Goal: Task Accomplishment & Management: Use online tool/utility

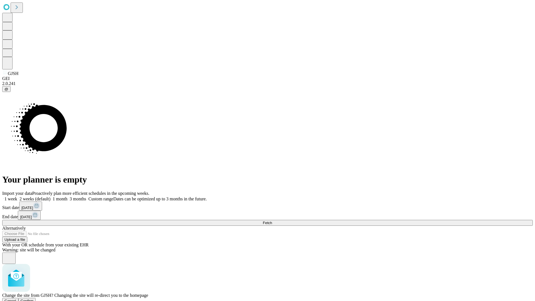
click at [34, 299] on span "Confirm" at bounding box center [27, 301] width 13 height 4
click at [50, 197] on label "2 weeks (default)" at bounding box center [33, 199] width 33 height 5
click at [272, 221] on span "Fetch" at bounding box center [267, 223] width 9 height 4
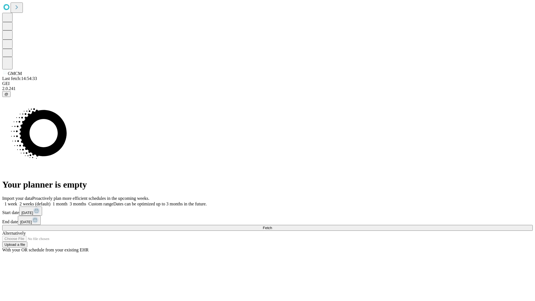
click at [50, 202] on label "2 weeks (default)" at bounding box center [33, 204] width 33 height 5
click at [272, 226] on span "Fetch" at bounding box center [267, 228] width 9 height 4
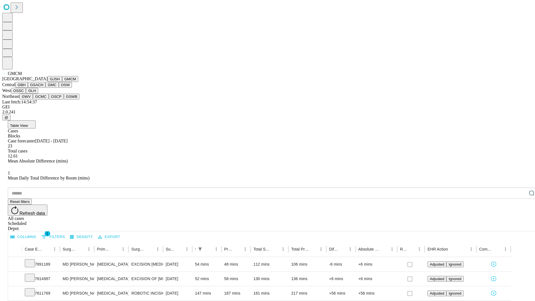
click at [28, 88] on button "GBH" at bounding box center [21, 85] width 13 height 6
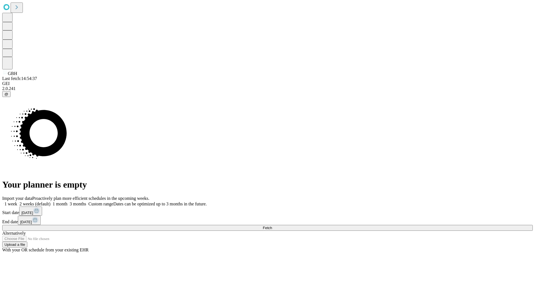
click at [50, 202] on label "2 weeks (default)" at bounding box center [33, 204] width 33 height 5
click at [272, 226] on span "Fetch" at bounding box center [267, 228] width 9 height 4
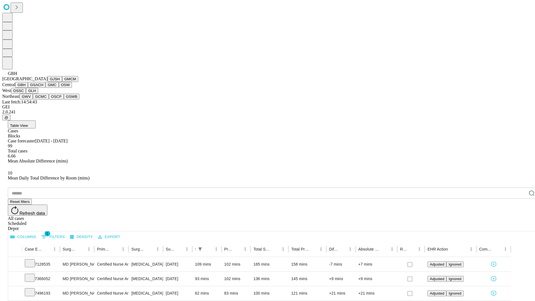
click at [43, 88] on button "GSACH" at bounding box center [37, 85] width 18 height 6
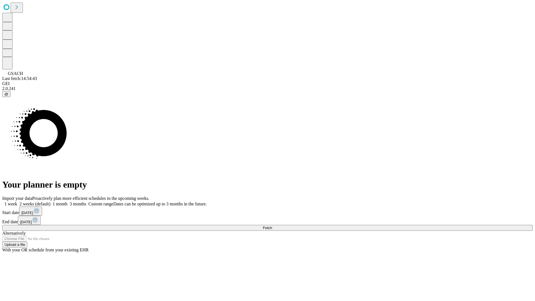
click at [50, 202] on label "2 weeks (default)" at bounding box center [33, 204] width 33 height 5
click at [272, 226] on span "Fetch" at bounding box center [267, 228] width 9 height 4
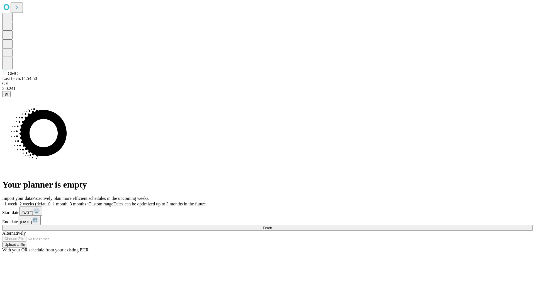
click at [272, 226] on span "Fetch" at bounding box center [267, 228] width 9 height 4
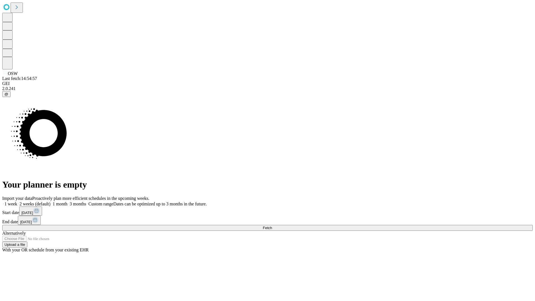
click at [50, 202] on label "2 weeks (default)" at bounding box center [33, 204] width 33 height 5
click at [272, 226] on span "Fetch" at bounding box center [267, 228] width 9 height 4
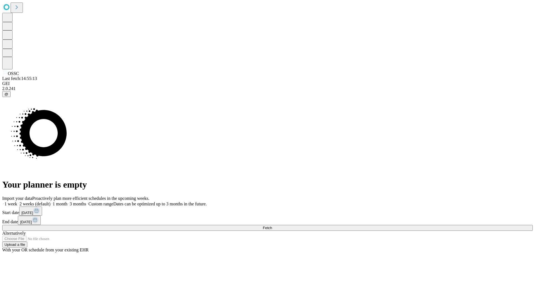
click at [272, 226] on span "Fetch" at bounding box center [267, 228] width 9 height 4
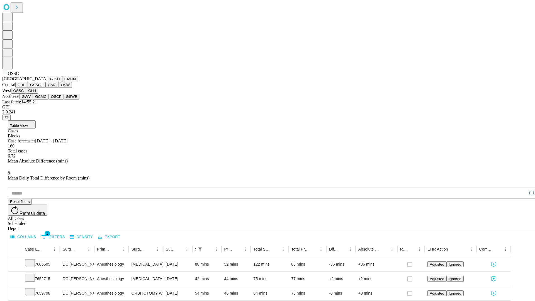
click at [38, 94] on button "GLH" at bounding box center [32, 91] width 12 height 6
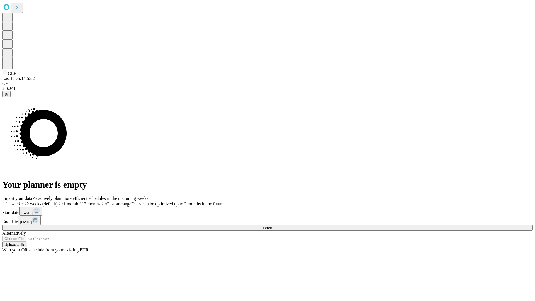
click at [58, 202] on label "2 weeks (default)" at bounding box center [39, 204] width 37 height 5
click at [272, 226] on span "Fetch" at bounding box center [267, 228] width 9 height 4
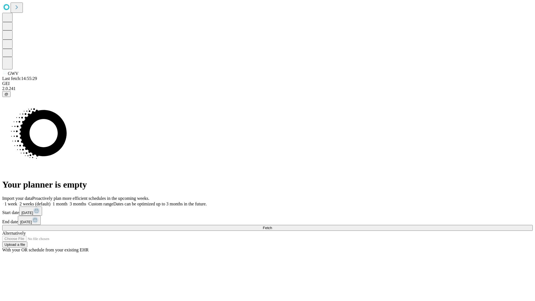
click at [50, 202] on label "2 weeks (default)" at bounding box center [33, 204] width 33 height 5
click at [272, 226] on span "Fetch" at bounding box center [267, 228] width 9 height 4
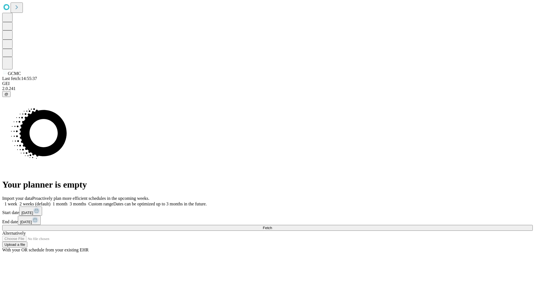
click at [50, 202] on label "2 weeks (default)" at bounding box center [33, 204] width 33 height 5
click at [272, 226] on span "Fetch" at bounding box center [267, 228] width 9 height 4
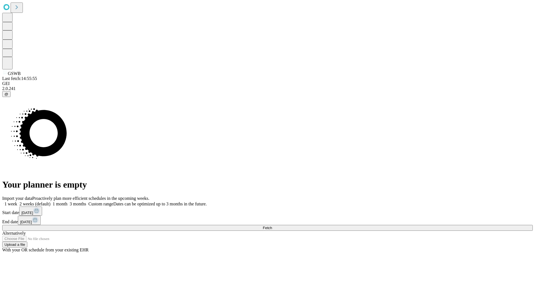
click at [50, 202] on label "2 weeks (default)" at bounding box center [33, 204] width 33 height 5
click at [272, 226] on span "Fetch" at bounding box center [267, 228] width 9 height 4
